Goal: Obtain resource: Download file/media

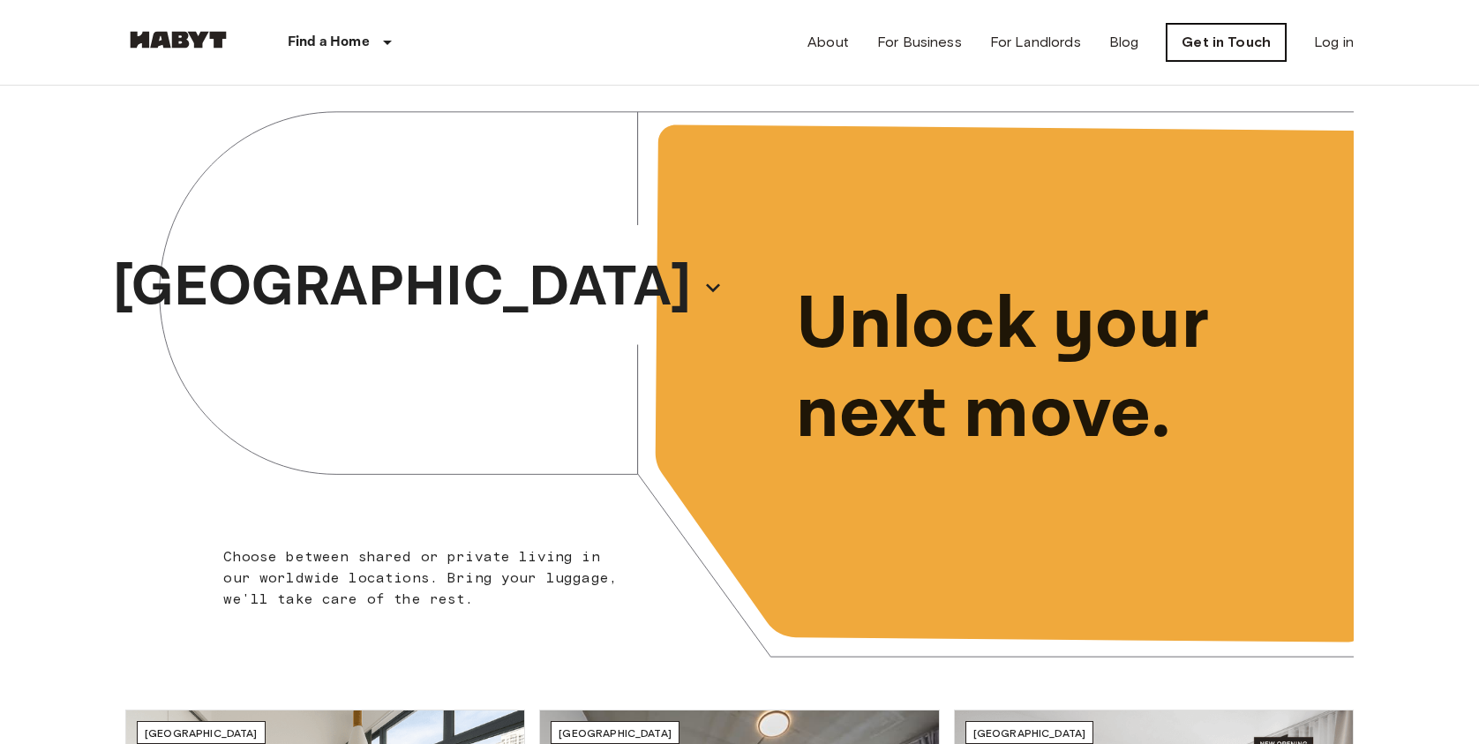
click at [1201, 41] on link "Get in Touch" at bounding box center [1226, 42] width 119 height 37
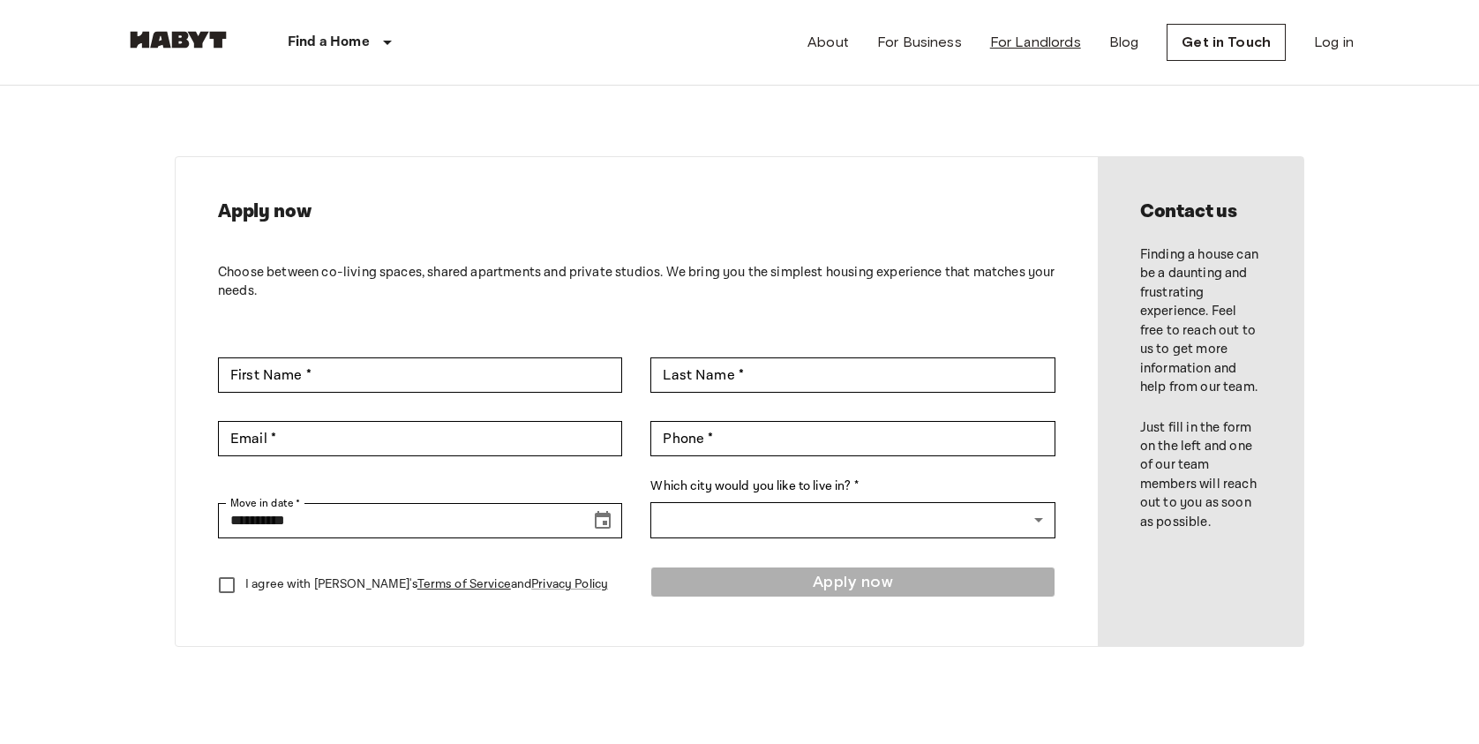
click at [1056, 41] on link "For Landlords" at bounding box center [1035, 42] width 91 height 21
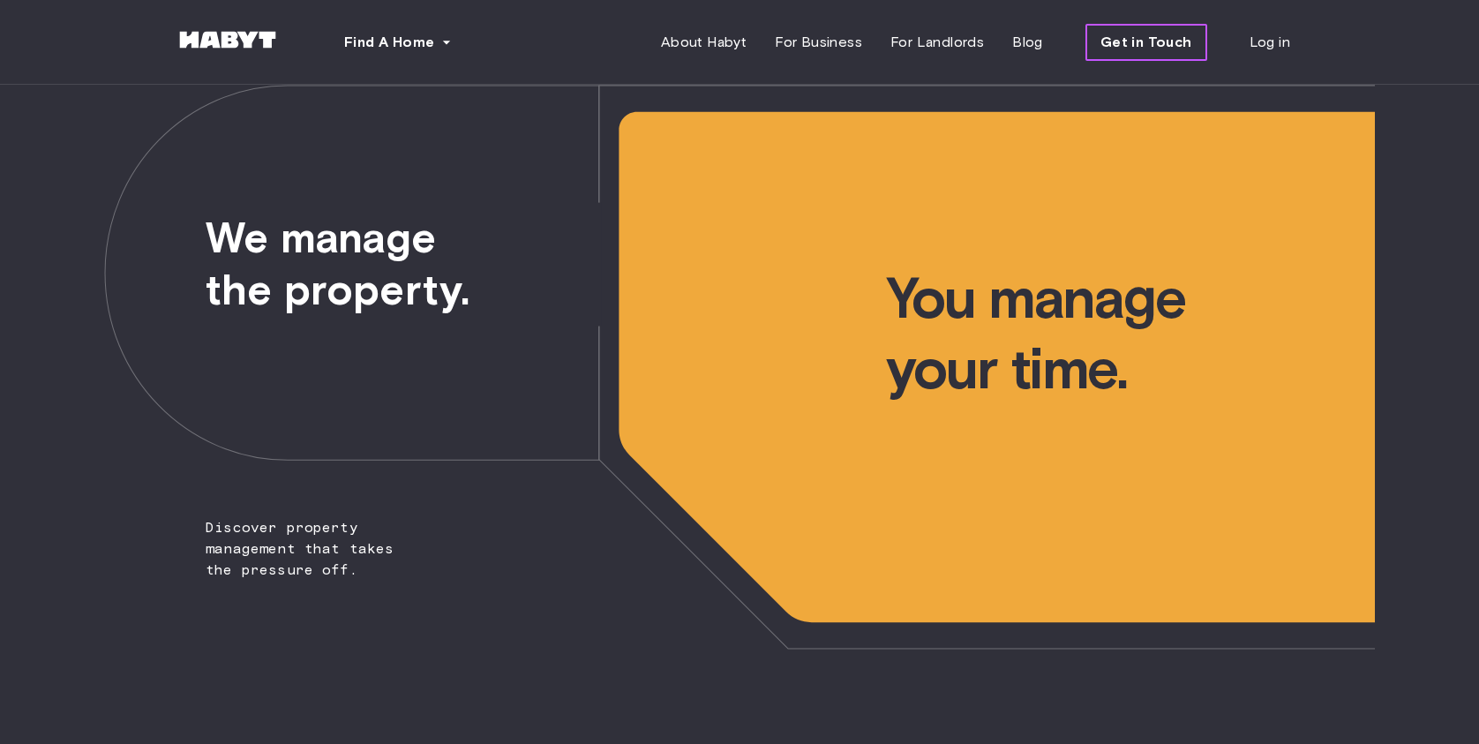
click at [1162, 34] on span "Get in Touch" at bounding box center [1147, 42] width 92 height 21
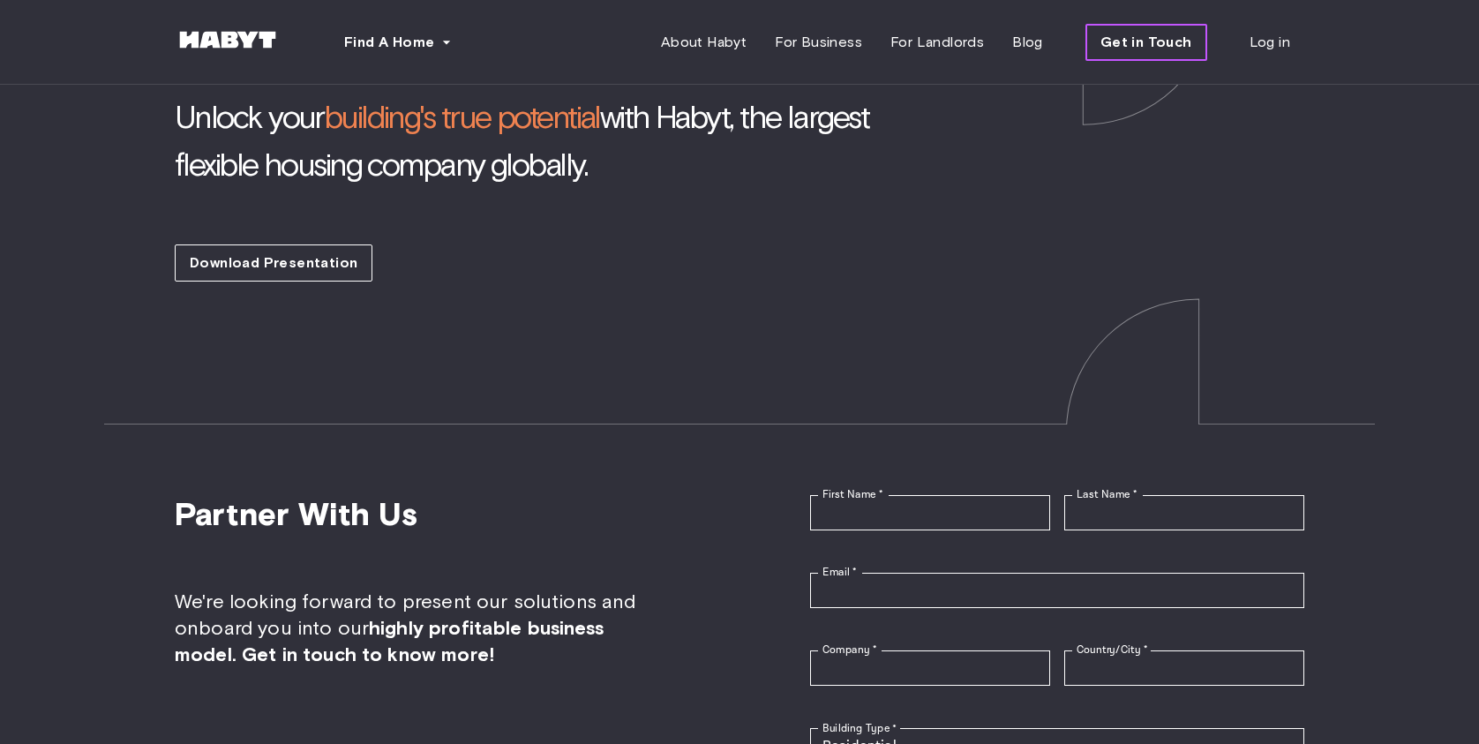
scroll to position [3835, 0]
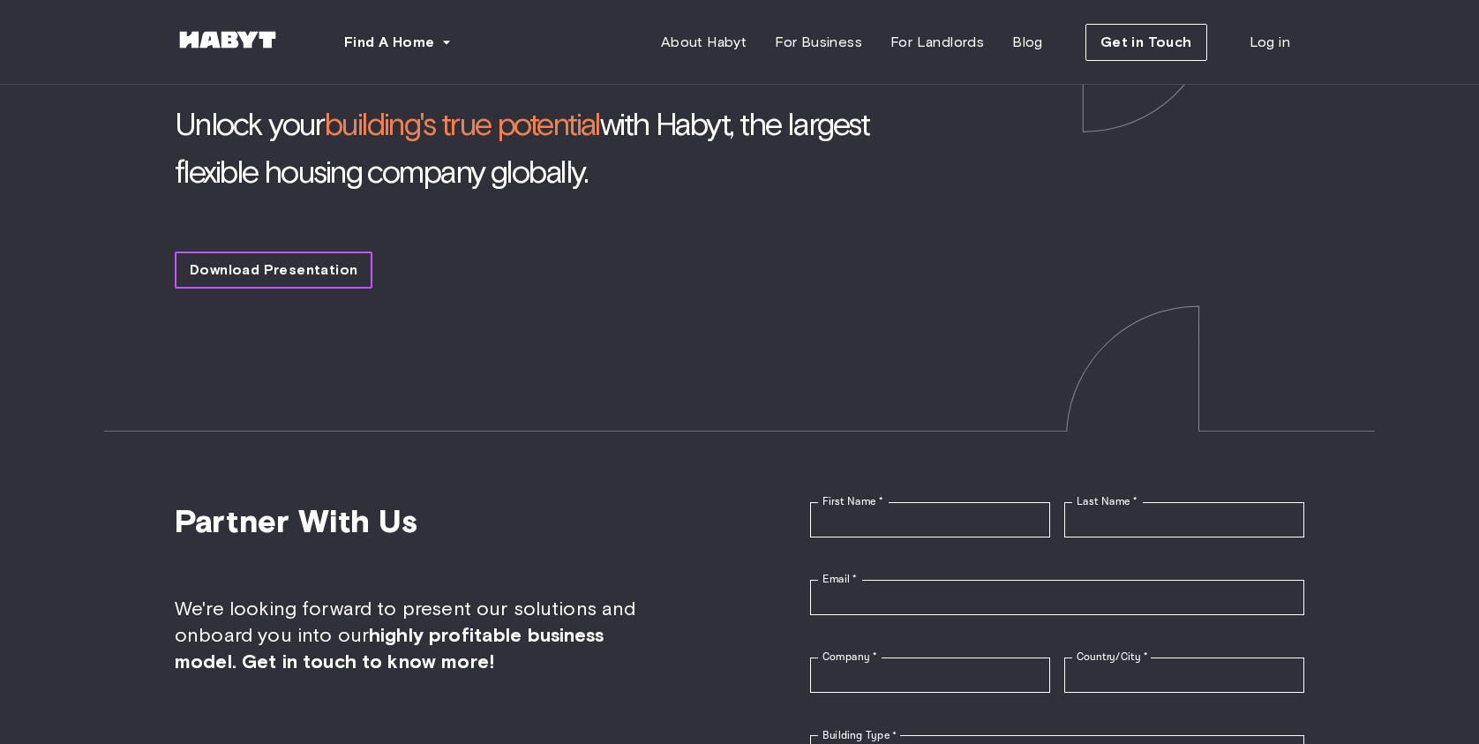
click at [237, 259] on span "Download Presentation" at bounding box center [274, 269] width 168 height 21
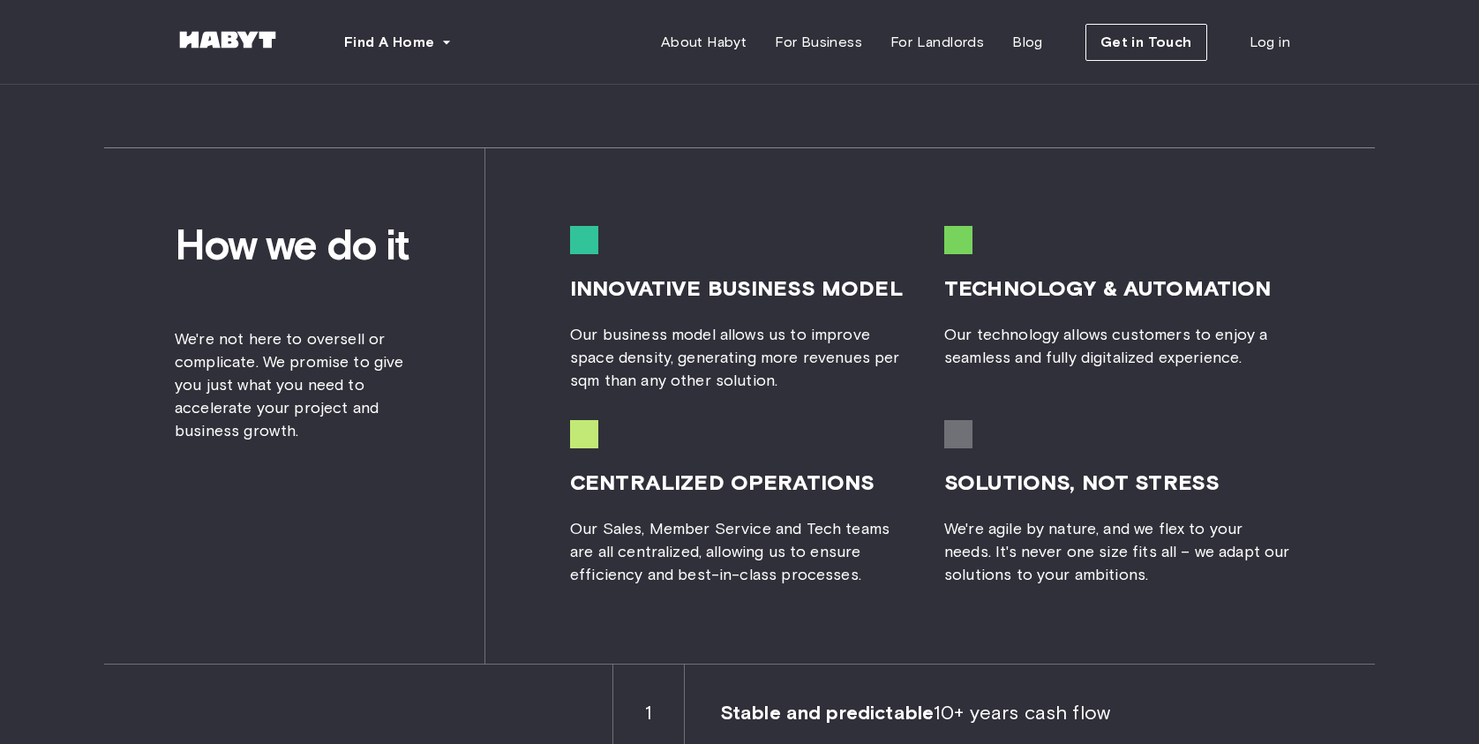
scroll to position [1974, 0]
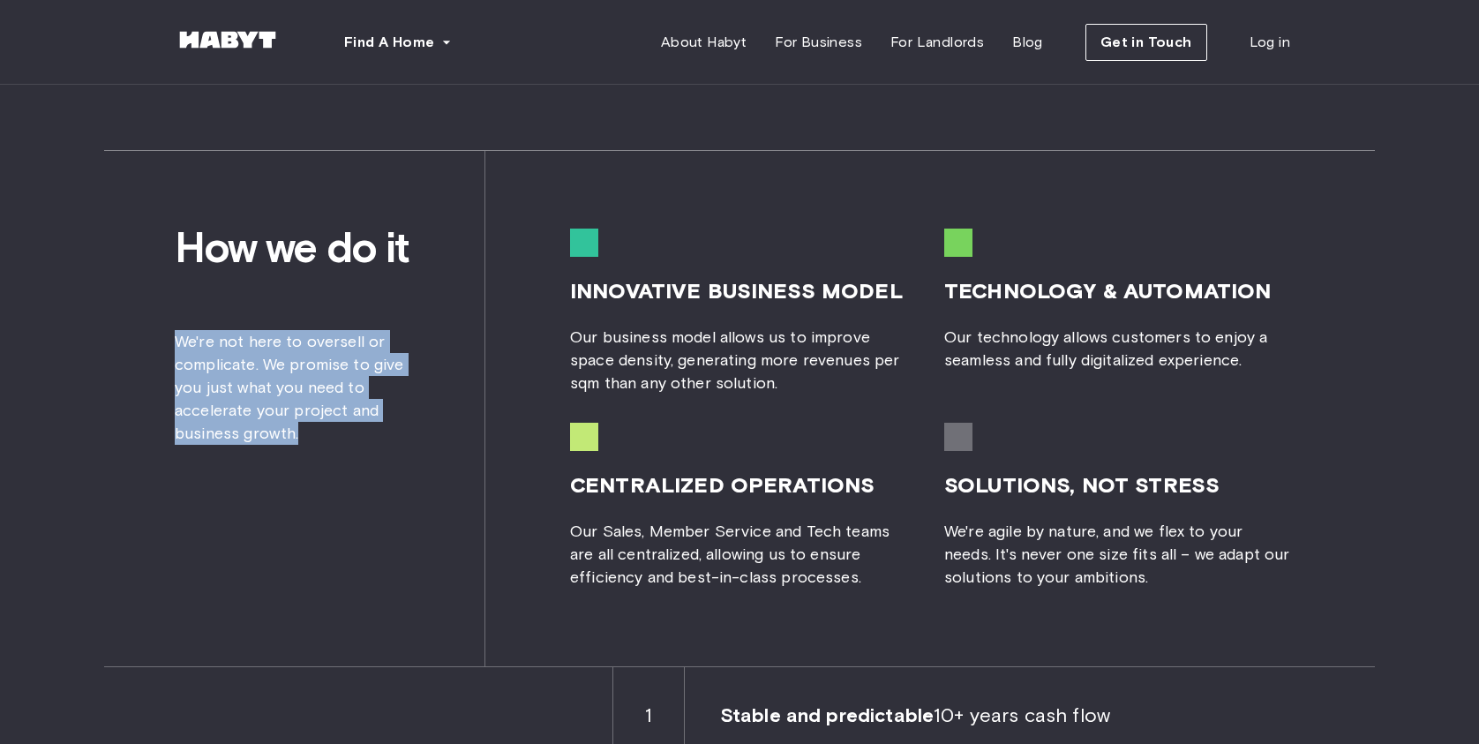
drag, startPoint x: 313, startPoint y: 432, endPoint x: 165, endPoint y: 333, distance: 178.7
click at [165, 333] on div "How we do it We're not here to oversell or complicate. We promise to give you j…" at bounding box center [294, 408] width 381 height 515
copy span "We're not here to oversell or complicate. We promise to give you just what you …"
